Goal: Information Seeking & Learning: Learn about a topic

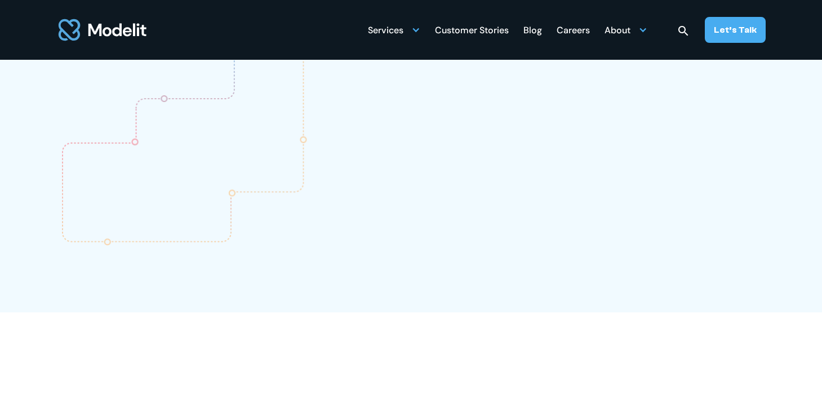
scroll to position [1540, 0]
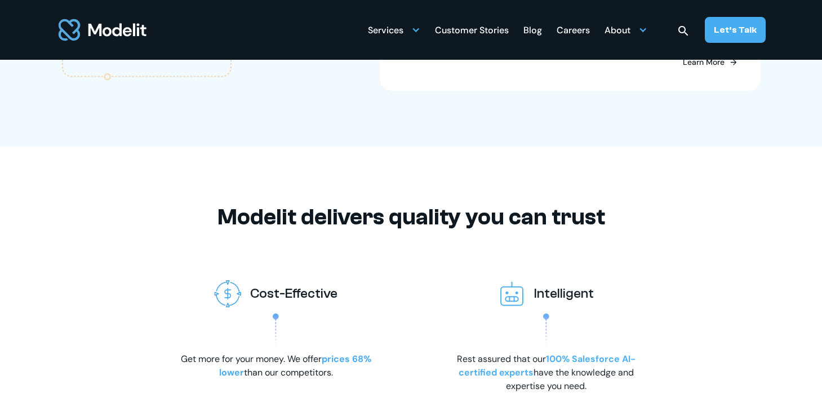
click at [473, 30] on div "Customer Stories" at bounding box center [472, 31] width 74 height 22
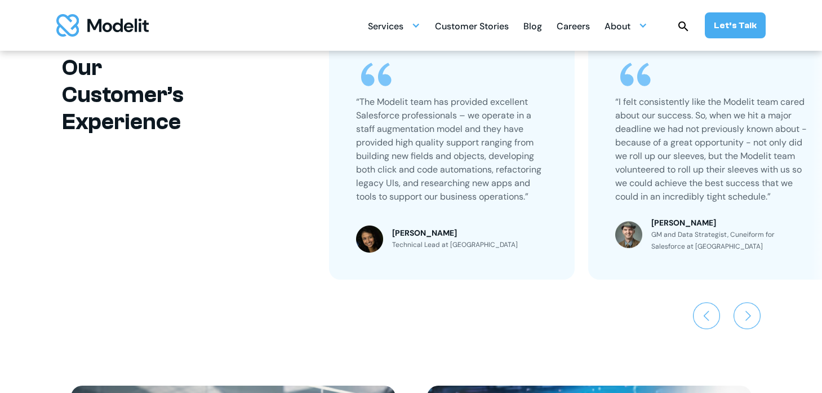
scroll to position [751, 0]
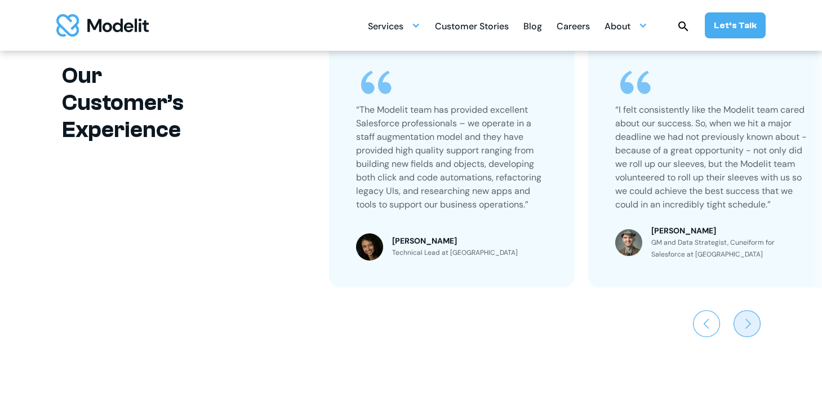
click at [738, 325] on img "Next slide" at bounding box center [747, 323] width 27 height 27
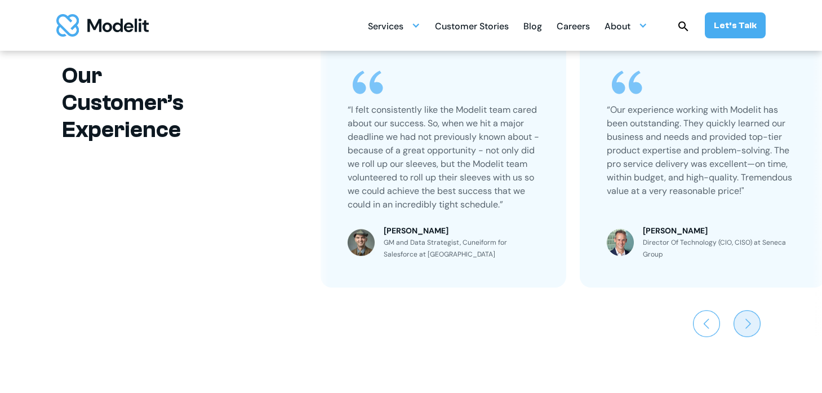
click at [738, 325] on img "Next slide" at bounding box center [747, 323] width 27 height 27
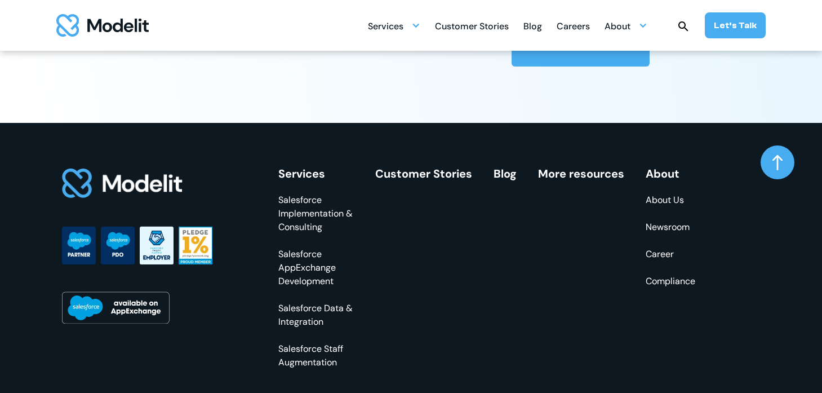
scroll to position [2068, 0]
